Goal: Find contact information: Find contact information

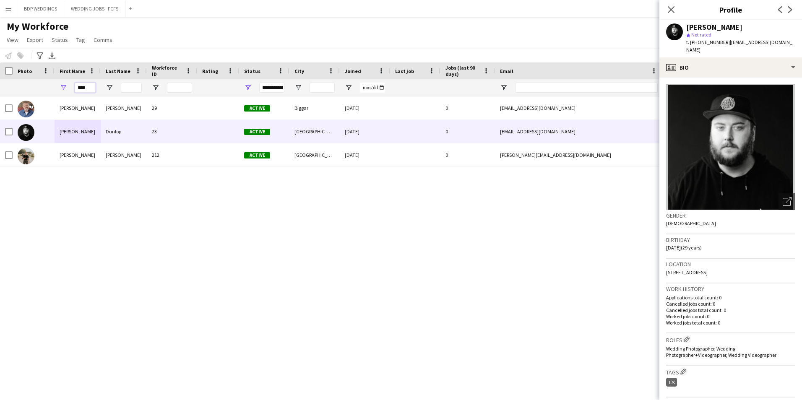
drag, startPoint x: 0, startPoint y: 0, endPoint x: 71, endPoint y: 91, distance: 115.1
click at [71, 91] on div "****" at bounding box center [78, 87] width 46 height 17
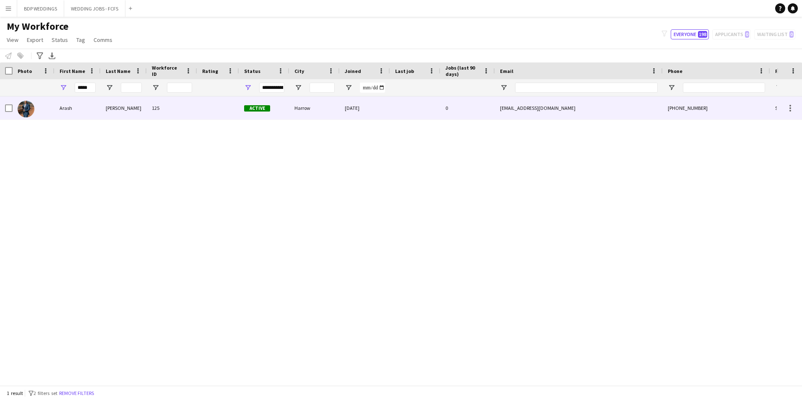
click at [64, 111] on div "Arash" at bounding box center [78, 107] width 46 height 23
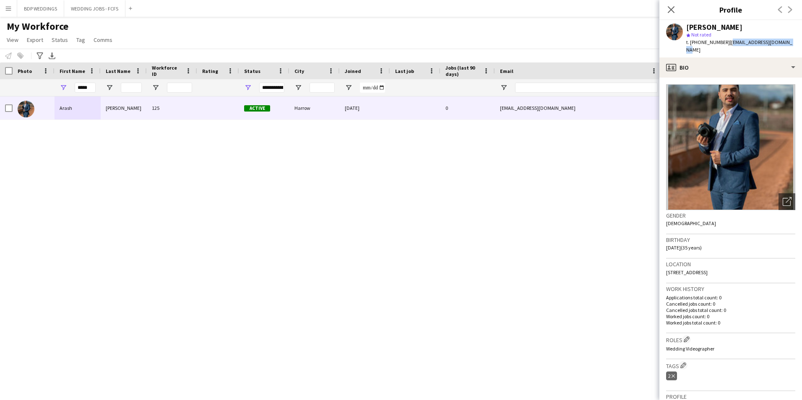
drag, startPoint x: 726, startPoint y: 41, endPoint x: 785, endPoint y: 42, distance: 59.2
click at [785, 42] on div "[PERSON_NAME] star Not rated t. [PHONE_NUMBER] | [EMAIL_ADDRESS][DOMAIN_NAME]" at bounding box center [731, 38] width 143 height 37
copy span "[EMAIL_ADDRESS][DOMAIN_NAME]"
drag, startPoint x: 89, startPoint y: 89, endPoint x: 51, endPoint y: 85, distance: 37.9
click at [51, 85] on div "*****" at bounding box center [455, 87] width 910 height 17
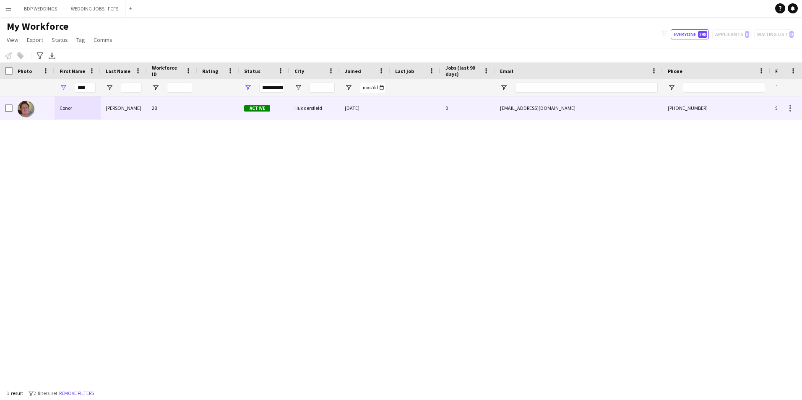
click at [64, 115] on div "Conor" at bounding box center [78, 107] width 46 height 23
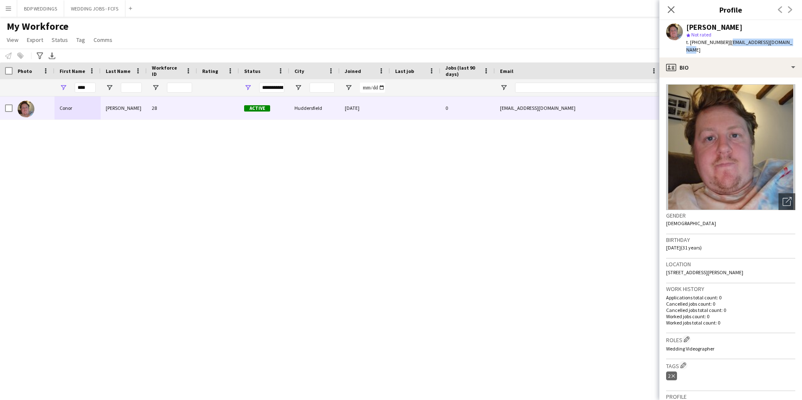
drag, startPoint x: 727, startPoint y: 43, endPoint x: 788, endPoint y: 47, distance: 60.9
click at [788, 47] on div "[PERSON_NAME] star Not rated t. [PHONE_NUMBER] | [EMAIL_ADDRESS][DOMAIN_NAME]" at bounding box center [731, 38] width 143 height 37
copy span "[EMAIL_ADDRESS][DOMAIN_NAME]"
click at [674, 8] on icon at bounding box center [671, 9] width 8 height 8
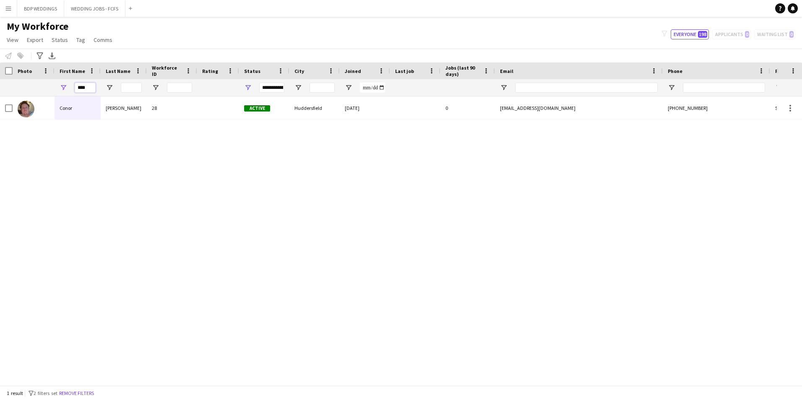
drag, startPoint x: 91, startPoint y: 89, endPoint x: 10, endPoint y: 87, distance: 81.0
click at [10, 87] on div "****" at bounding box center [455, 87] width 910 height 17
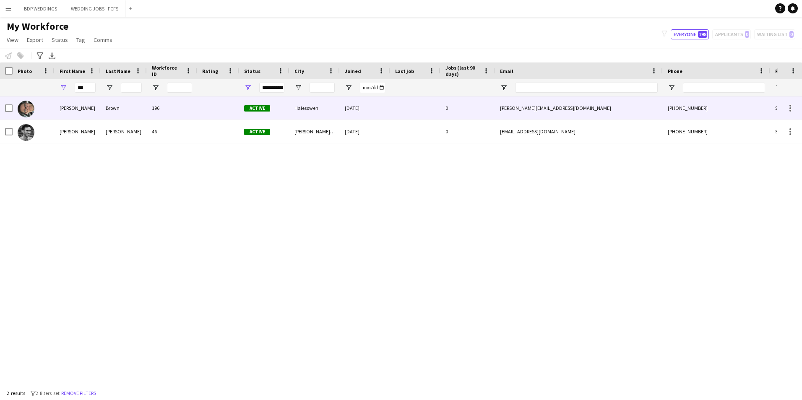
click at [61, 115] on div "[PERSON_NAME]" at bounding box center [78, 107] width 46 height 23
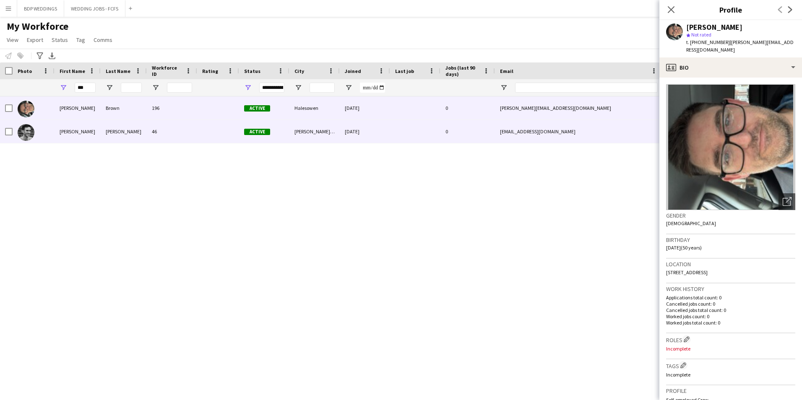
click at [71, 130] on div "[PERSON_NAME]" at bounding box center [78, 131] width 46 height 23
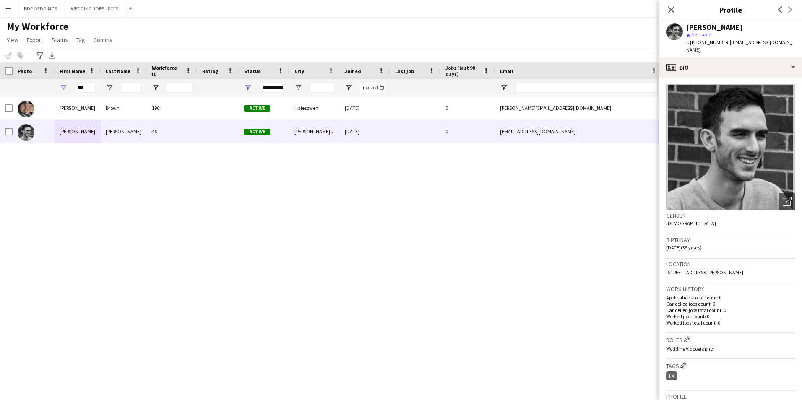
click at [773, 42] on span "| [EMAIL_ADDRESS][DOMAIN_NAME]" at bounding box center [739, 46] width 106 height 14
drag, startPoint x: 777, startPoint y: 42, endPoint x: 726, endPoint y: 42, distance: 51.2
click at [726, 42] on div "[PERSON_NAME] star Not rated t. [PHONE_NUMBER] | [EMAIL_ADDRESS][DOMAIN_NAME]" at bounding box center [731, 38] width 143 height 37
copy span "[EMAIL_ADDRESS][DOMAIN_NAME]"
drag, startPoint x: 59, startPoint y: 94, endPoint x: 54, endPoint y: 94, distance: 4.6
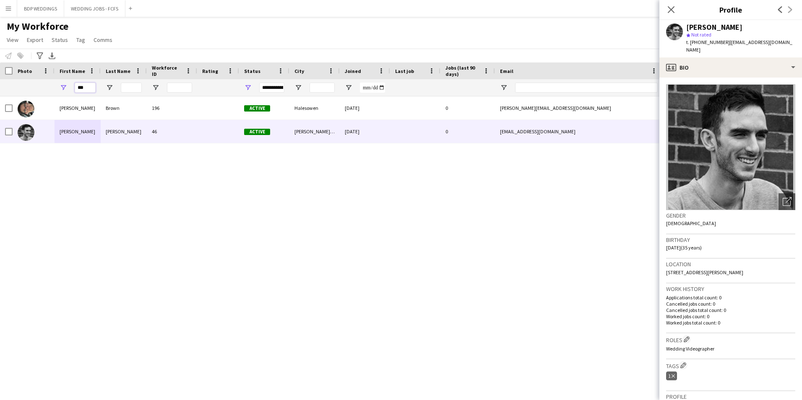
click at [54, 94] on div "***" at bounding box center [455, 87] width 910 height 17
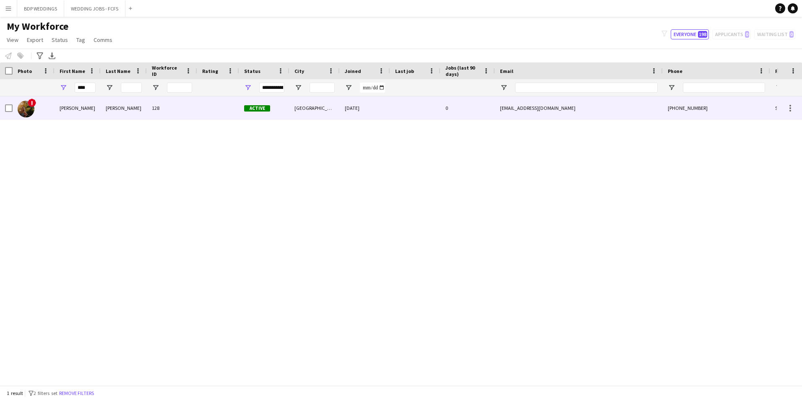
click at [52, 115] on div "!" at bounding box center [34, 107] width 42 height 23
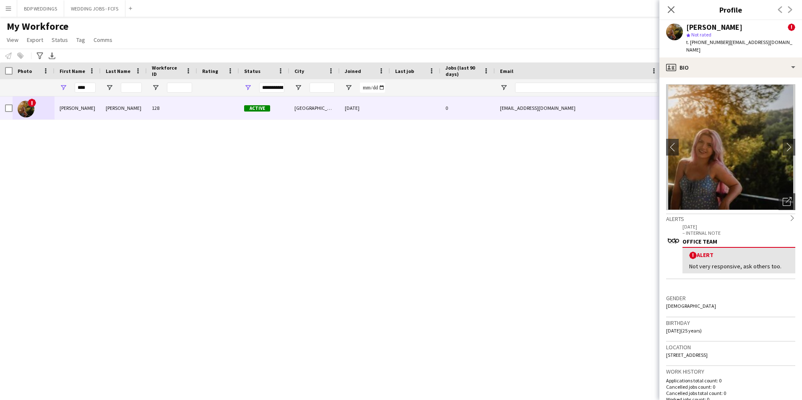
drag, startPoint x: 725, startPoint y: 42, endPoint x: 734, endPoint y: 49, distance: 11.1
click at [734, 49] on div "t. [PHONE_NUMBER] | [EMAIL_ADDRESS][DOMAIN_NAME]" at bounding box center [740, 46] width 109 height 15
copy span "[EMAIL_ADDRESS][DOMAIN_NAME]"
drag, startPoint x: 92, startPoint y: 88, endPoint x: 29, endPoint y: 87, distance: 63.4
click at [29, 87] on div "****" at bounding box center [455, 87] width 910 height 17
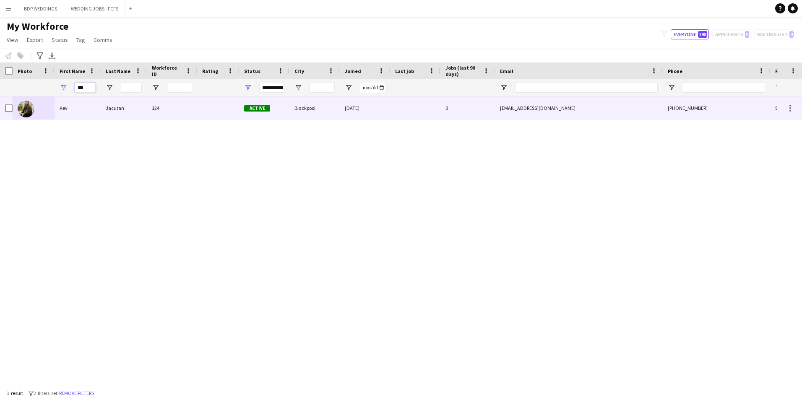
type input "***"
drag, startPoint x: 59, startPoint y: 115, endPoint x: 73, endPoint y: 113, distance: 14.0
click at [59, 115] on div "Kev" at bounding box center [78, 107] width 46 height 23
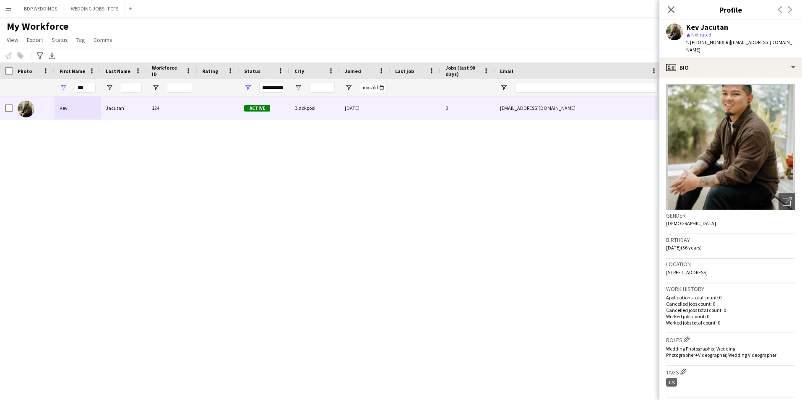
drag, startPoint x: 727, startPoint y: 40, endPoint x: 734, endPoint y: 51, distance: 13.4
click at [734, 51] on div "t. [PHONE_NUMBER] | [EMAIL_ADDRESS][DOMAIN_NAME]" at bounding box center [740, 46] width 109 height 15
copy span "[EMAIL_ADDRESS][DOMAIN_NAME]"
